Goal: Information Seeking & Learning: Learn about a topic

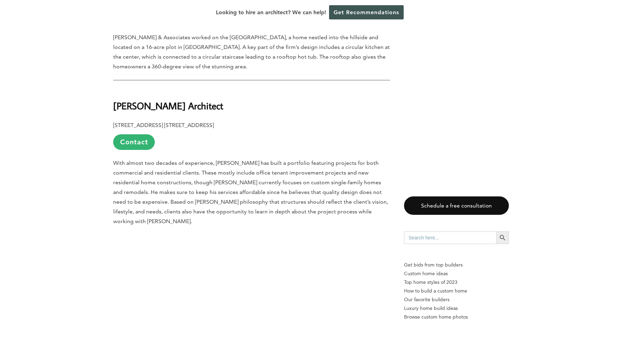
scroll to position [1551, 0]
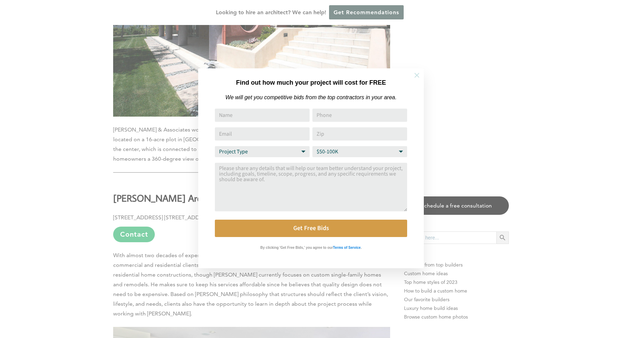
click at [414, 73] on icon at bounding box center [417, 76] width 8 height 8
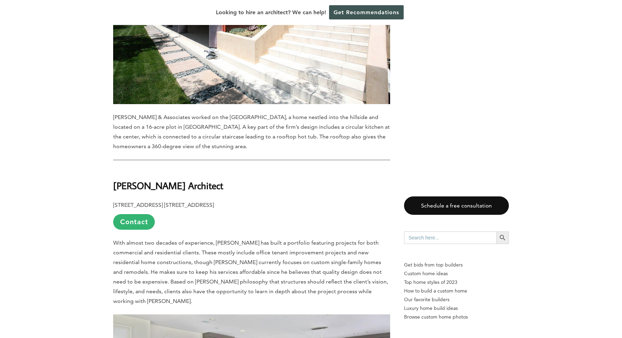
scroll to position [1564, 0]
click at [187, 239] on span "With almost two decades of experience, [PERSON_NAME] has built a portfolio feat…" at bounding box center [250, 271] width 275 height 65
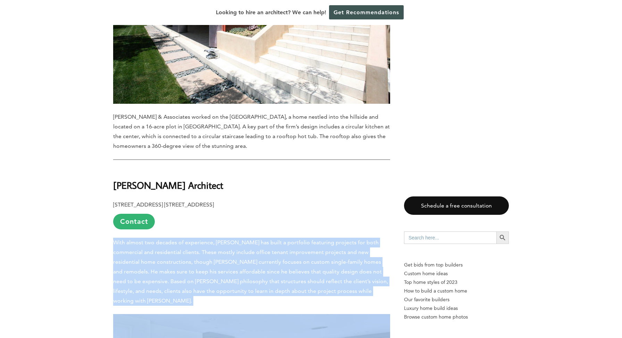
click at [187, 239] on span "With almost two decades of experience, Kyle Chan has built a portfolio featurin…" at bounding box center [250, 271] width 275 height 65
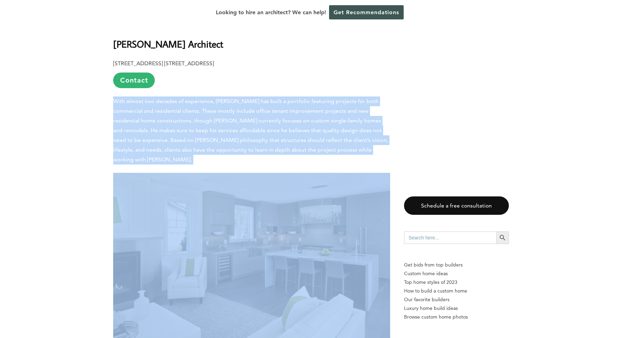
scroll to position [1706, 0]
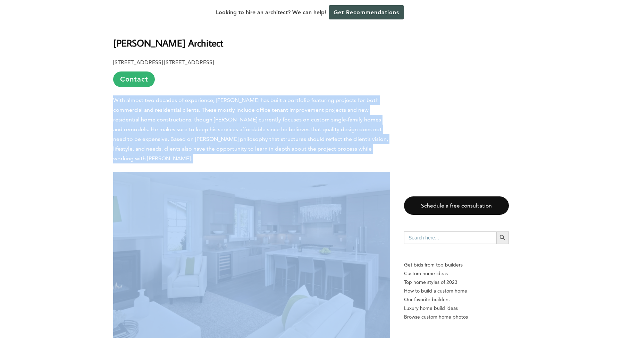
click at [223, 103] on span "With almost two decades of experience, Kyle Chan has built a portfolio featurin…" at bounding box center [250, 129] width 275 height 65
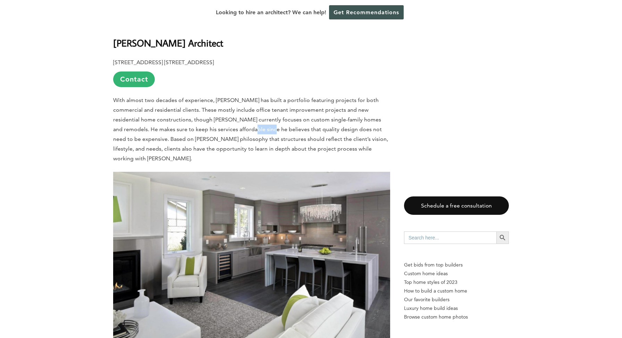
click at [223, 103] on span "With almost two decades of experience, Kyle Chan has built a portfolio featurin…" at bounding box center [250, 129] width 275 height 65
click at [181, 102] on span "With almost two decades of experience, Kyle Chan has built a portfolio featurin…" at bounding box center [250, 129] width 275 height 65
click at [162, 111] on span "With almost two decades of experience, Kyle Chan has built a portfolio featurin…" at bounding box center [250, 129] width 275 height 65
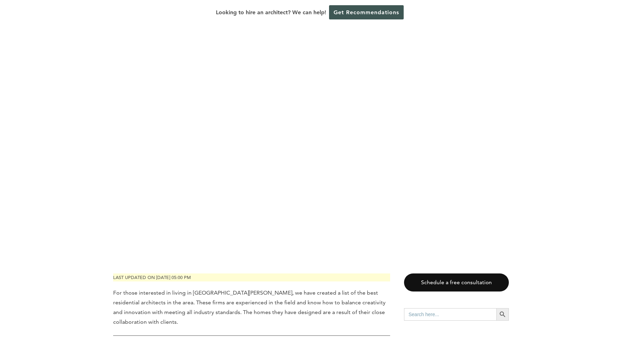
scroll to position [0, 0]
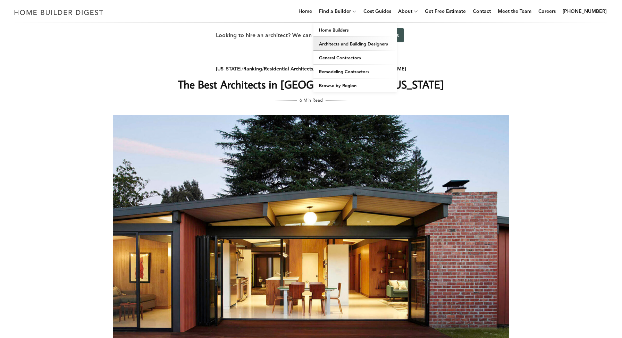
click at [350, 46] on link "Architects and Building Designers" at bounding box center [355, 44] width 83 height 14
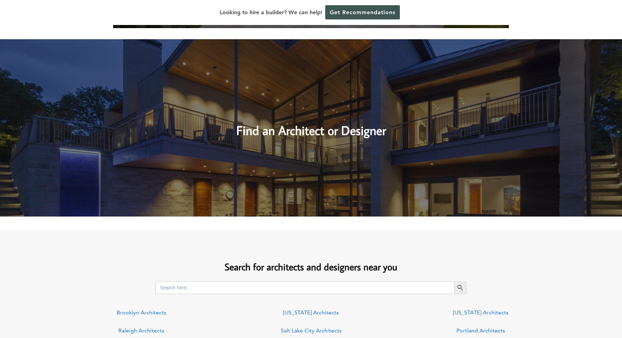
scroll to position [331, 0]
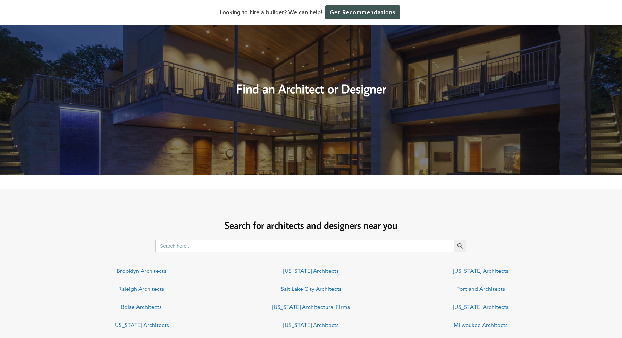
click at [321, 90] on h2 "Find an Architect or Designer" at bounding box center [311, 82] width 295 height 31
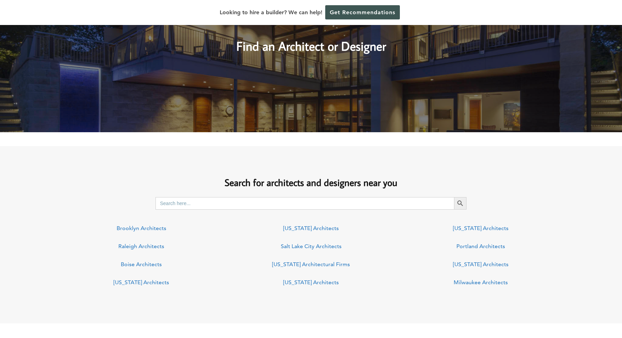
scroll to position [434, 0]
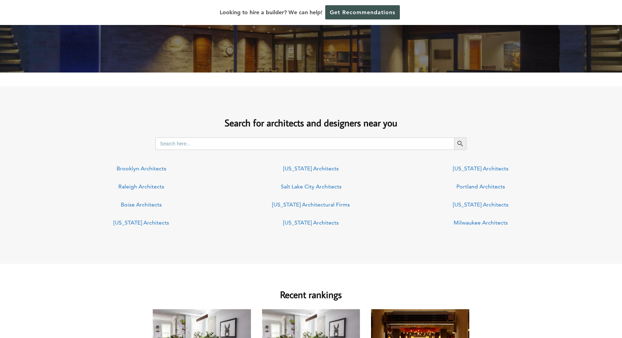
click at [201, 145] on input "Search for:" at bounding box center [305, 143] width 299 height 12
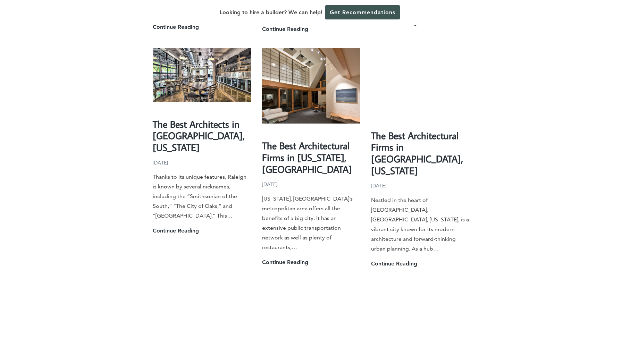
scroll to position [1801, 0]
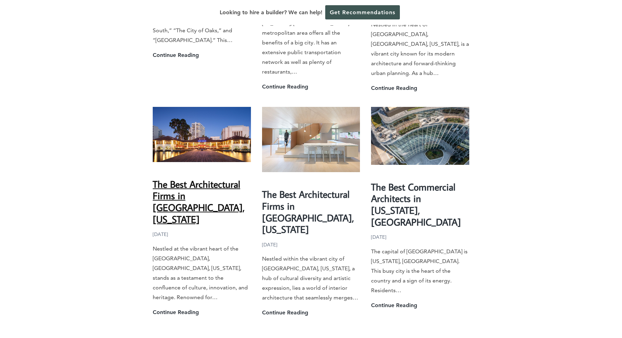
click at [198, 178] on link "The Best Architectural Firms in Oakland, California" at bounding box center [199, 202] width 92 height 48
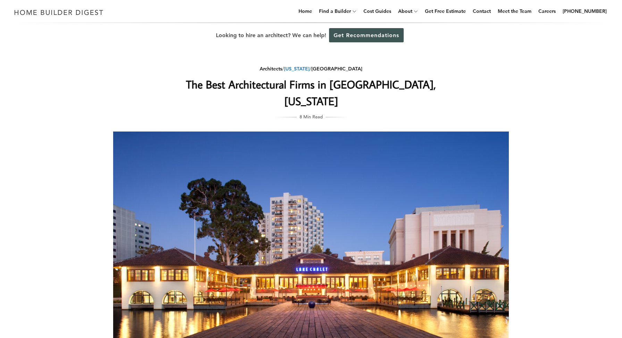
click at [308, 69] on link "[US_STATE]" at bounding box center [297, 69] width 26 height 6
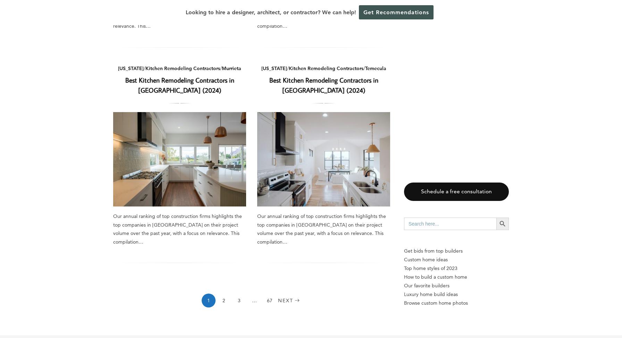
scroll to position [995, 0]
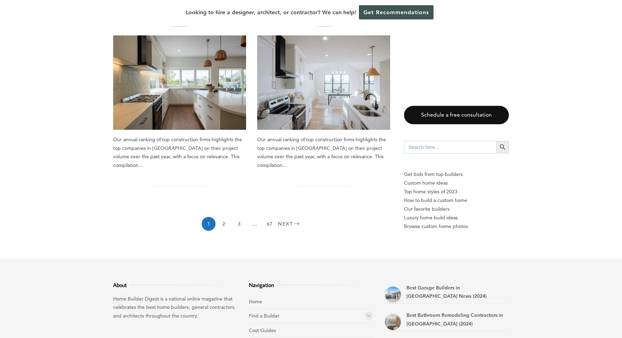
click at [448, 141] on input "Search for:" at bounding box center [450, 147] width 92 height 12
click at [496, 141] on button "Search Button" at bounding box center [502, 147] width 12 height 12
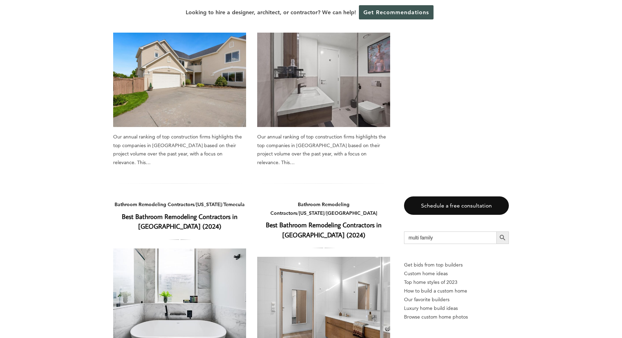
scroll to position [0, 0]
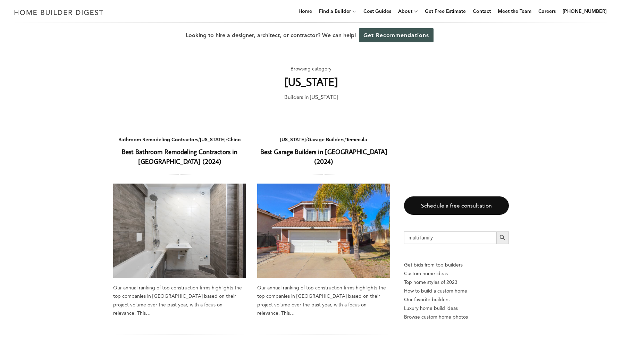
click at [420, 239] on input "multi family" at bounding box center [450, 238] width 92 height 12
type input "multifamily"
click at [496, 232] on button "Search Button" at bounding box center [502, 238] width 12 height 12
